Goal: Task Accomplishment & Management: Manage account settings

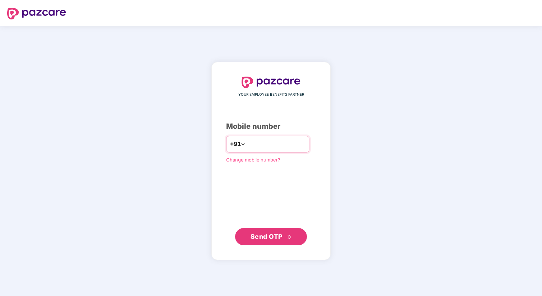
click at [277, 143] on input "number" at bounding box center [276, 143] width 59 height 11
click at [277, 144] on input "number" at bounding box center [276, 143] width 59 height 11
type input "**********"
click at [273, 239] on span "Send OTP" at bounding box center [267, 236] width 32 height 8
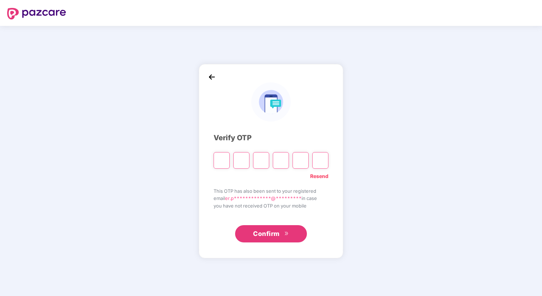
type input "*"
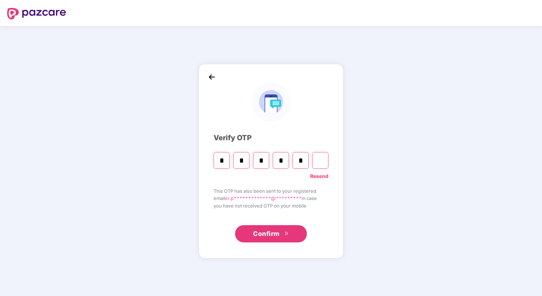
type input "*"
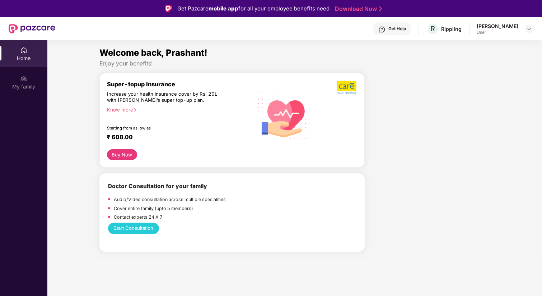
click at [77, 112] on div "Welcome back, Prashant! Enjoy your benefits! Super-topup Insurance Increase you…" at bounding box center [295, 152] width 501 height 213
click at [433, 31] on span "R" at bounding box center [433, 28] width 5 height 9
click at [403, 124] on div at bounding box center [430, 166] width 125 height 186
click at [531, 26] on div at bounding box center [529, 28] width 9 height 9
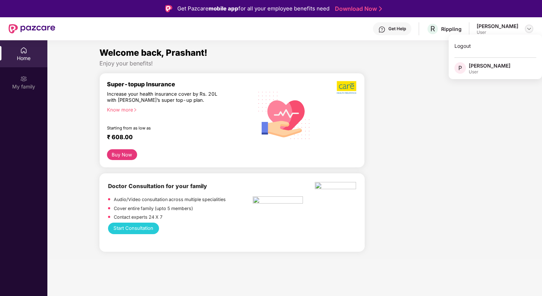
click at [529, 27] on img at bounding box center [530, 29] width 6 height 6
click at [161, 120] on div "Super-topup Insurance Increase your health insurance cover by Rs. 20L with [PER…" at bounding box center [180, 114] width 146 height 69
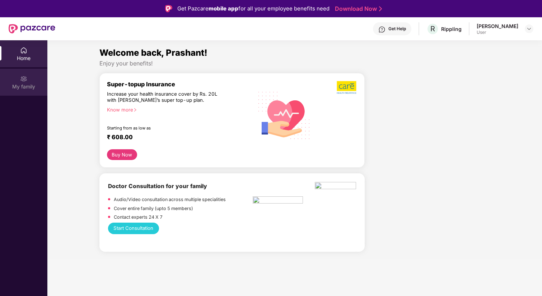
click at [23, 85] on div "My family" at bounding box center [23, 86] width 47 height 7
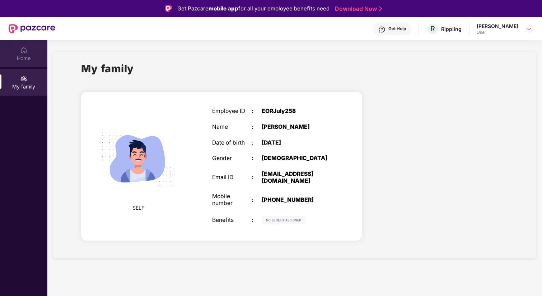
click at [23, 56] on div "Home" at bounding box center [23, 58] width 47 height 7
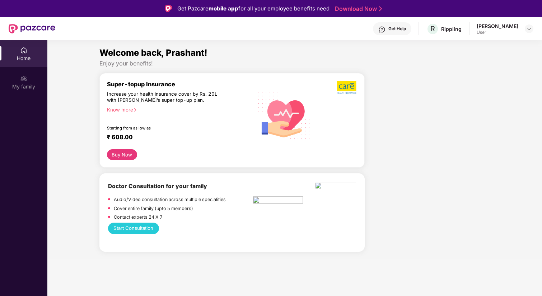
click at [23, 56] on div "Home" at bounding box center [23, 58] width 47 height 7
click at [439, 32] on div "R Rippling" at bounding box center [444, 29] width 35 height 13
click at [432, 31] on span "R" at bounding box center [433, 28] width 5 height 9
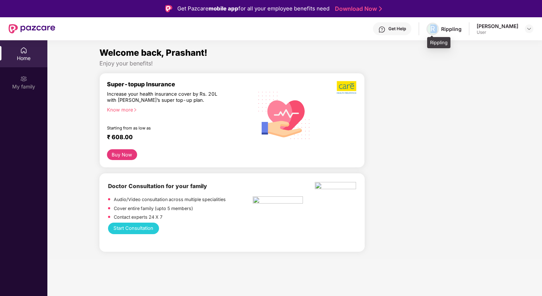
click at [432, 31] on span "R" at bounding box center [433, 28] width 5 height 9
click at [491, 28] on div "[PERSON_NAME]" at bounding box center [498, 26] width 42 height 7
click at [528, 29] on img at bounding box center [530, 29] width 6 height 6
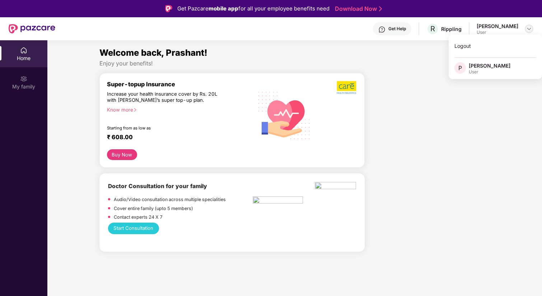
click at [528, 30] on img at bounding box center [530, 29] width 6 height 6
click at [305, 47] on div "Welcome back, Prashant!" at bounding box center [295, 53] width 391 height 14
click at [358, 9] on link "Download Now" at bounding box center [357, 9] width 45 height 8
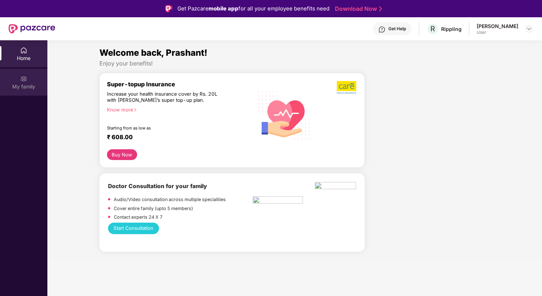
click at [20, 80] on img at bounding box center [23, 78] width 7 height 7
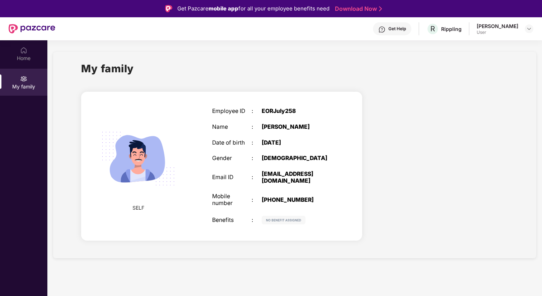
click at [278, 147] on div "Employee ID : EORJuly258 Name : [PERSON_NAME] Date of birth : [DEMOGRAPHIC_DATA…" at bounding box center [271, 166] width 133 height 134
click at [532, 27] on img at bounding box center [530, 29] width 6 height 6
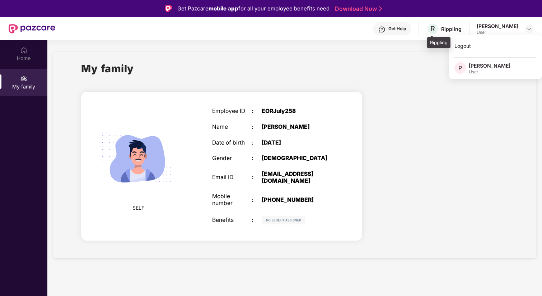
click at [440, 28] on div "R Rippling" at bounding box center [444, 29] width 35 height 13
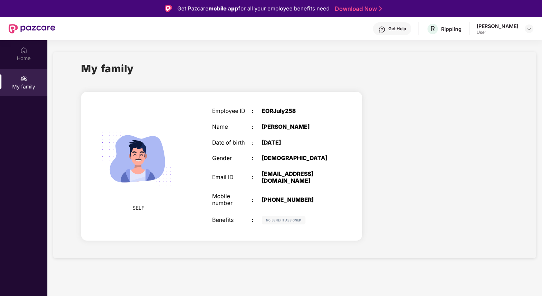
click at [401, 32] on div "Get Help" at bounding box center [392, 28] width 38 height 13
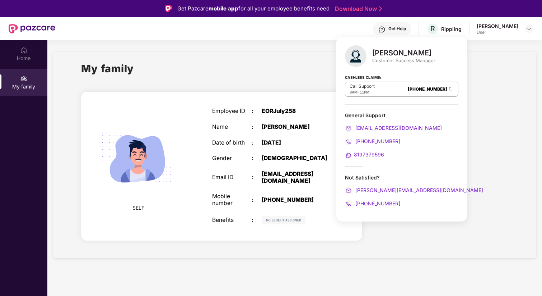
click at [311, 52] on div "My family SELF Employee ID : EORJuly258 Name : [PERSON_NAME] Date of birth : [D…" at bounding box center [295, 155] width 484 height 206
